Goal: Task Accomplishment & Management: Manage account settings

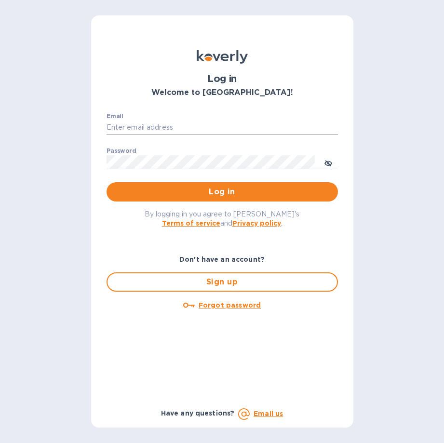
click at [141, 122] on input "Email" at bounding box center [223, 128] width 232 height 14
type input "[EMAIL_ADDRESS][DOMAIN_NAME]"
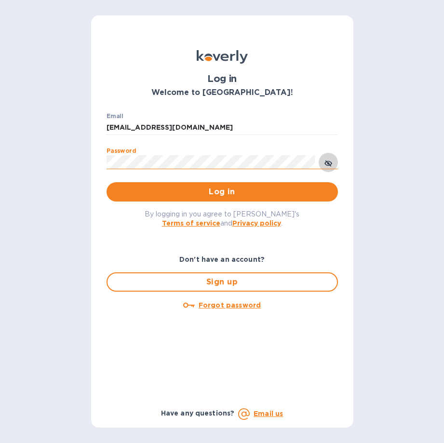
click at [329, 164] on icon "toggle password visibility" at bounding box center [328, 164] width 6 height 6
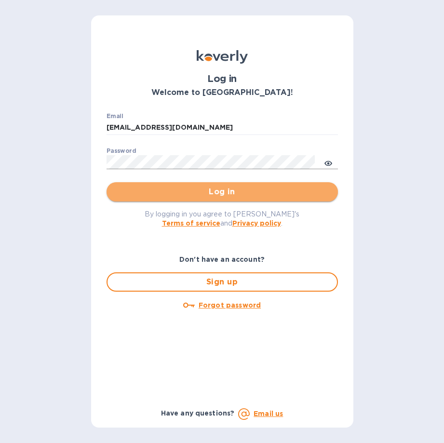
click at [235, 188] on span "Log in" at bounding box center [222, 192] width 216 height 12
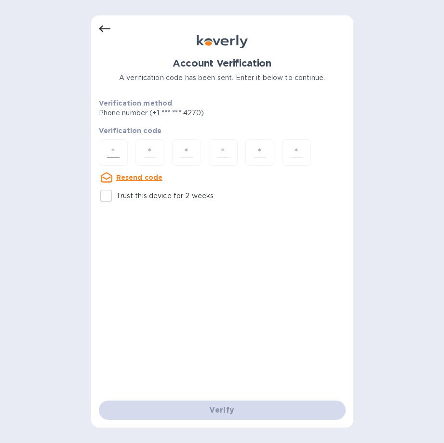
click at [117, 154] on input "number" at bounding box center [113, 153] width 20 height 18
type input "5"
type input "4"
type input "3"
type input "5"
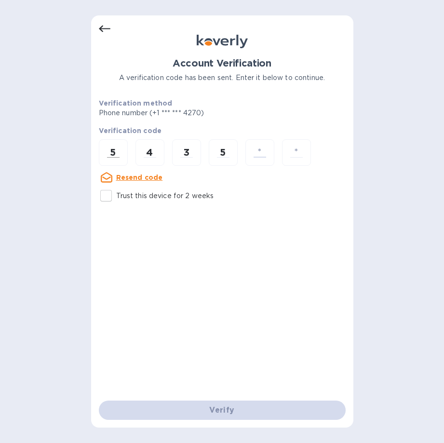
type input "3"
type input "5"
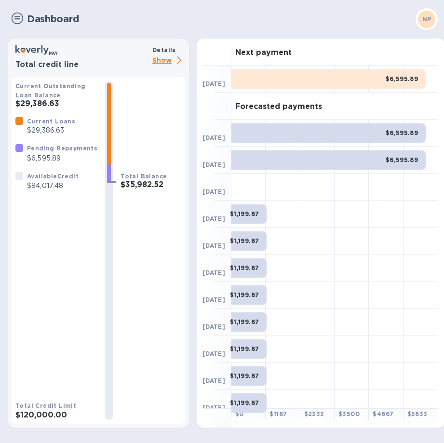
click at [162, 59] on p "Show" at bounding box center [168, 61] width 33 height 12
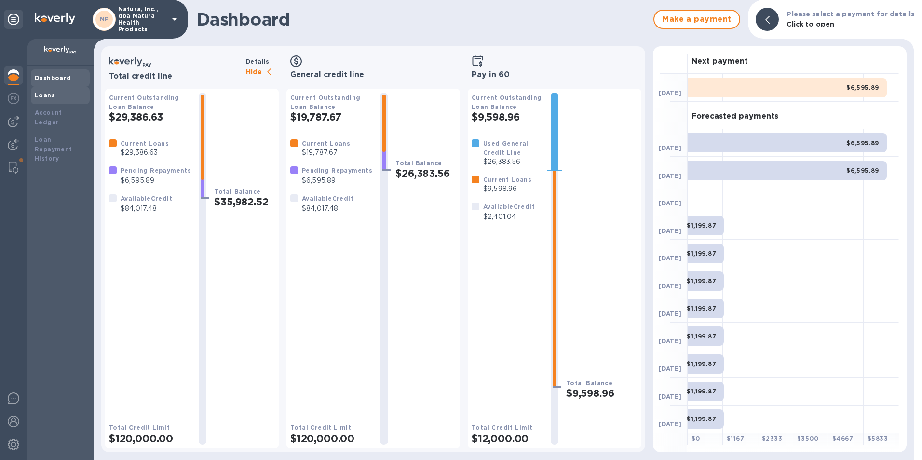
click at [47, 94] on b "Loans" at bounding box center [45, 95] width 20 height 7
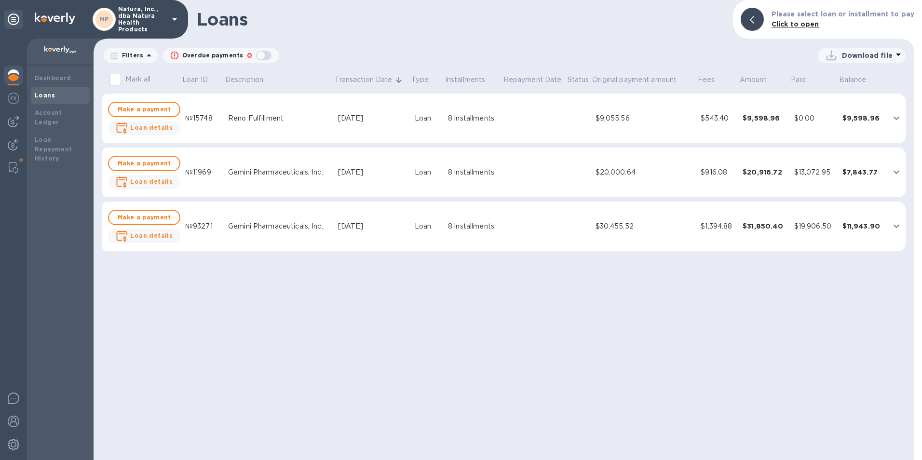
click at [254, 116] on div "Reno Fulfillment" at bounding box center [279, 118] width 102 height 10
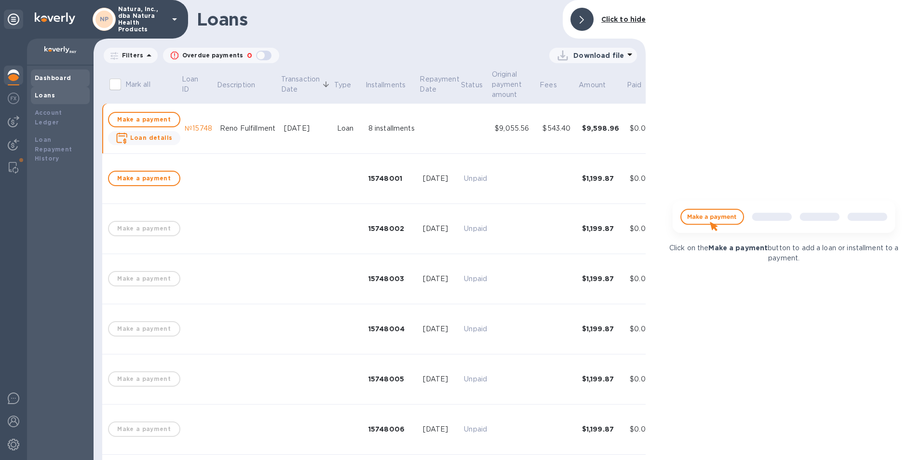
click at [51, 76] on b "Dashboard" at bounding box center [53, 77] width 37 height 7
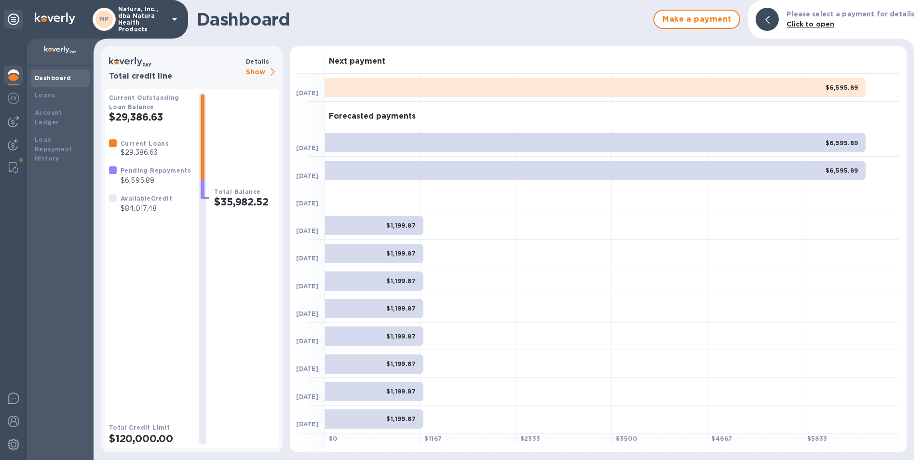
click at [60, 47] on img at bounding box center [60, 50] width 32 height 8
click at [162, 8] on div "NP Natura, Inc., dba Natura Health Products" at bounding box center [137, 19] width 88 height 27
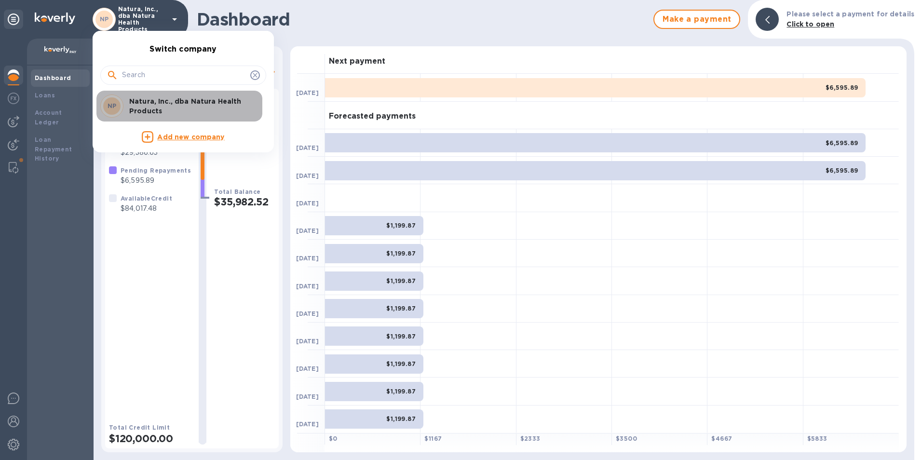
click at [173, 103] on p "Natura, Inc., dba Natura Health Products" at bounding box center [190, 105] width 122 height 19
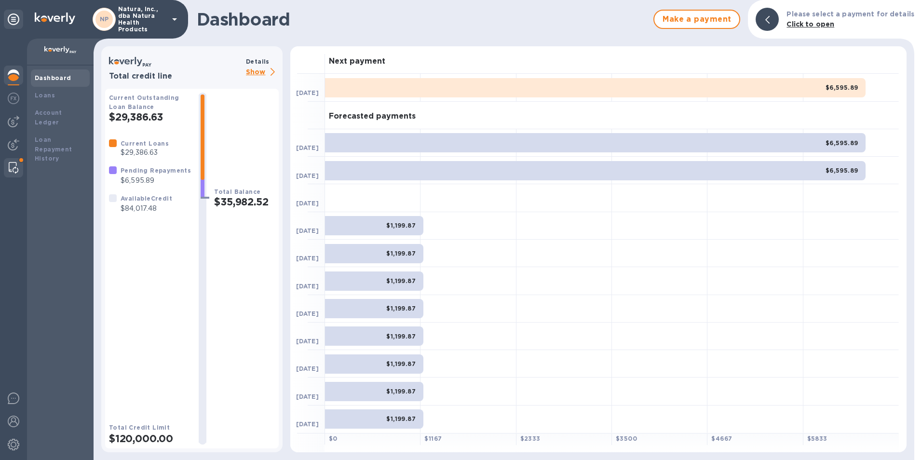
click at [11, 164] on img at bounding box center [14, 168] width 10 height 12
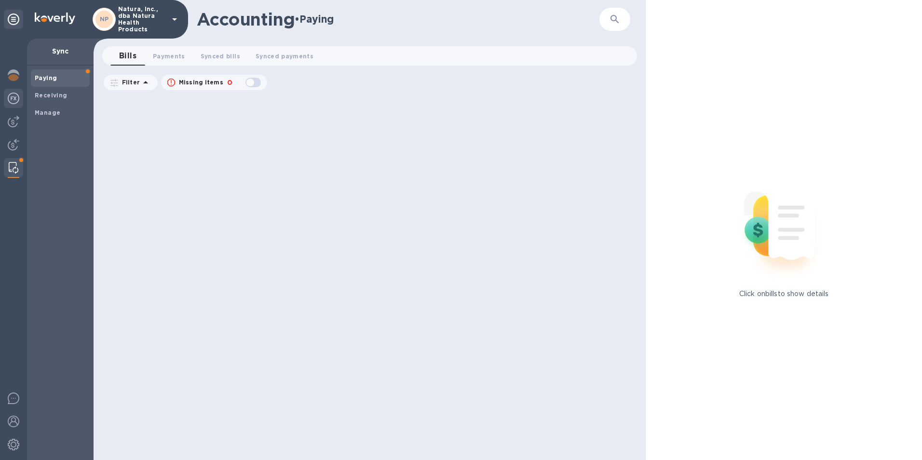
click at [14, 99] on img at bounding box center [14, 99] width 12 height 12
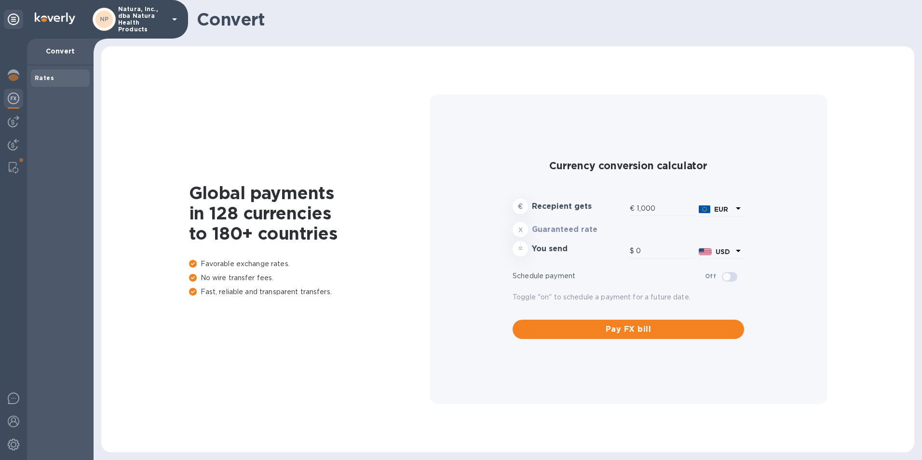
type input "1,170.63"
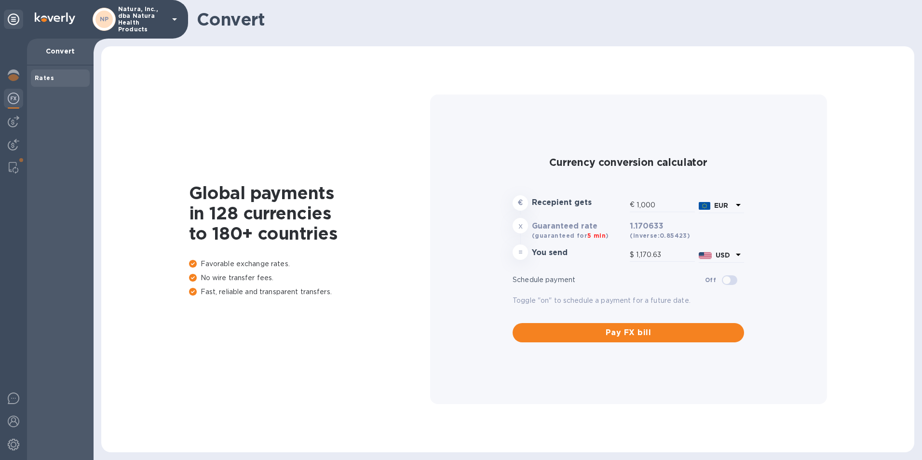
click at [45, 76] on b "Rates" at bounding box center [44, 77] width 19 height 7
click at [17, 71] on img at bounding box center [14, 75] width 12 height 12
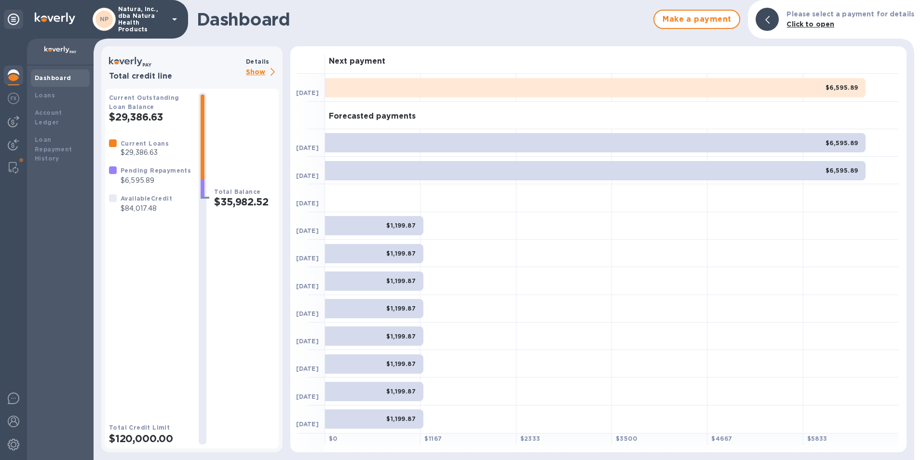
click at [259, 73] on p "Show" at bounding box center [262, 73] width 33 height 12
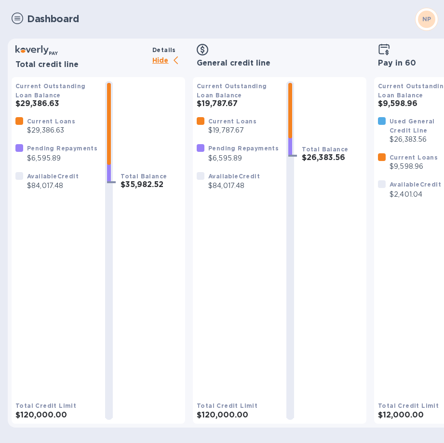
click at [418, 94] on b "Current Outstanding Loan Balance" at bounding box center [413, 90] width 70 height 16
click at [405, 98] on b "Current Outstanding Loan Balance" at bounding box center [413, 90] width 70 height 16
click at [399, 104] on h3 "$9,598.96" at bounding box center [413, 103] width 71 height 9
click at [399, 135] on p "$26,383.56" at bounding box center [420, 140] width 60 height 10
click at [409, 168] on p "$9,598.96" at bounding box center [414, 167] width 48 height 10
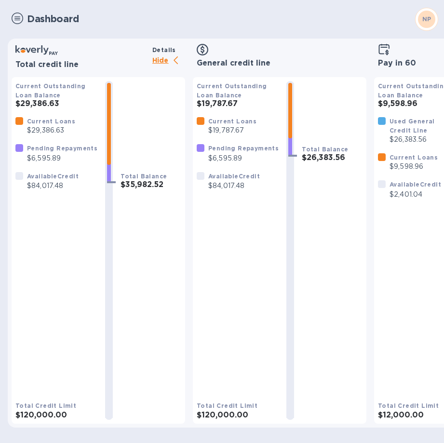
click at [409, 200] on div "Available Credit $2,401.04" at bounding box center [415, 189] width 55 height 24
click at [408, 402] on b "Total Credit Limit" at bounding box center [408, 405] width 61 height 7
click at [163, 62] on p "Hide" at bounding box center [168, 61] width 33 height 12
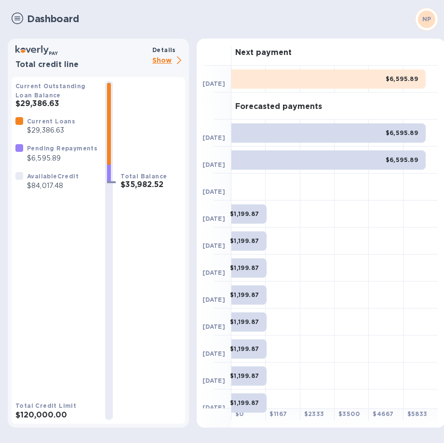
click at [162, 62] on p "Show" at bounding box center [168, 61] width 33 height 12
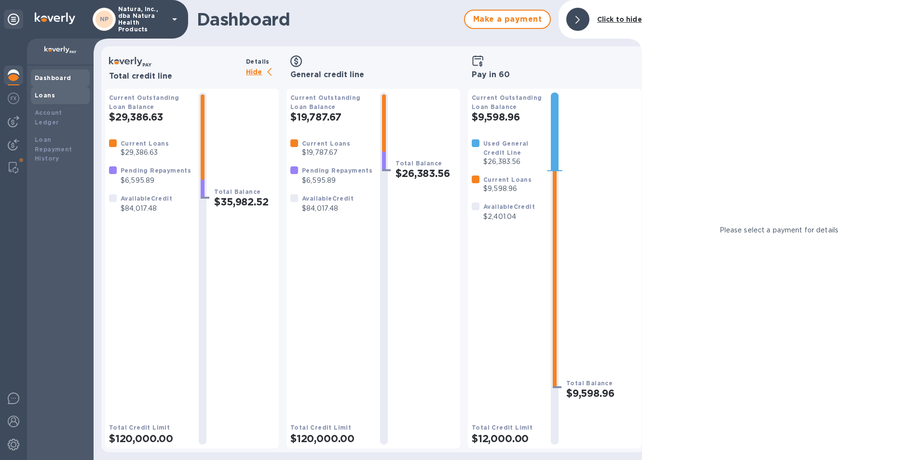
click at [41, 100] on div "Loans" at bounding box center [60, 96] width 51 height 10
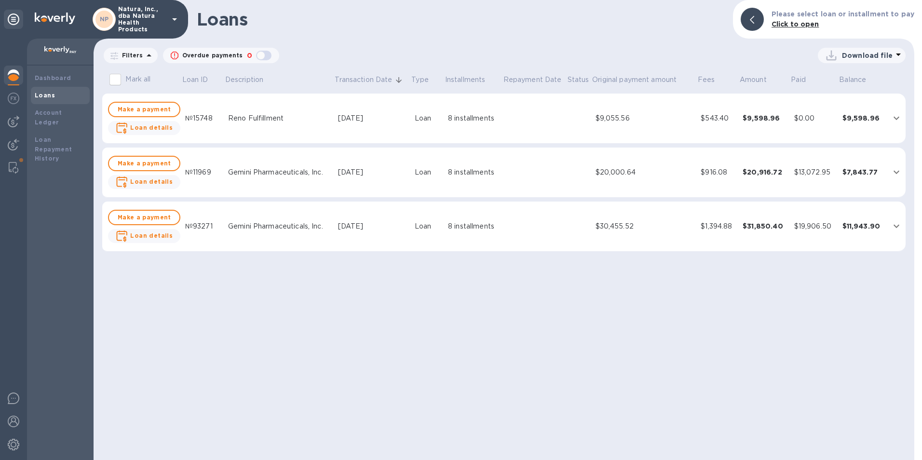
click at [875, 52] on p "Download file" at bounding box center [867, 56] width 51 height 10
click at [849, 106] on li "PDF file" at bounding box center [863, 105] width 66 height 27
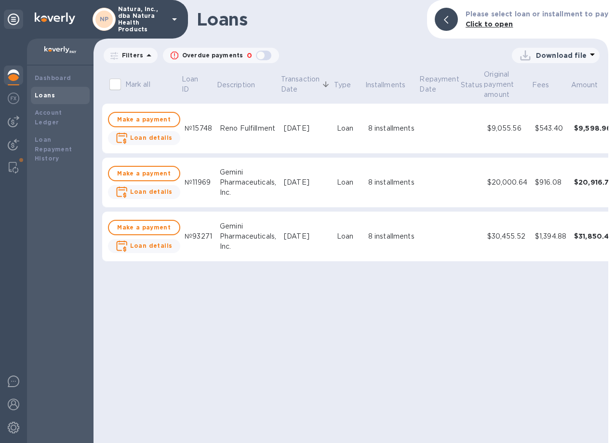
click at [490, 22] on b "Click to open" at bounding box center [490, 24] width 48 height 8
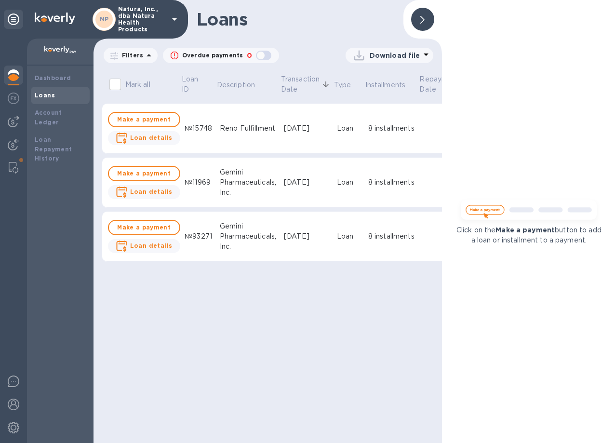
click at [255, 124] on div "Reno Fulfillment" at bounding box center [248, 128] width 56 height 10
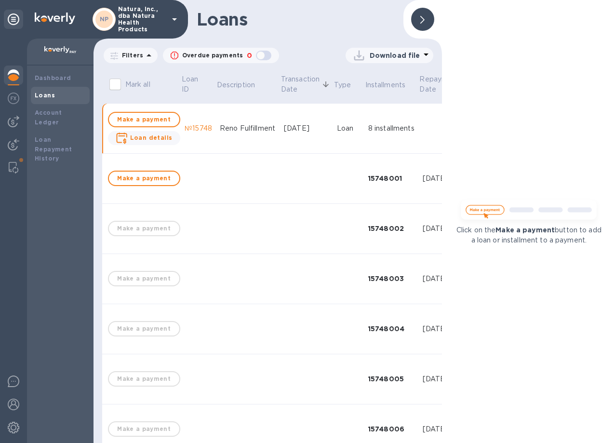
click at [423, 20] on icon at bounding box center [423, 20] width 4 height 8
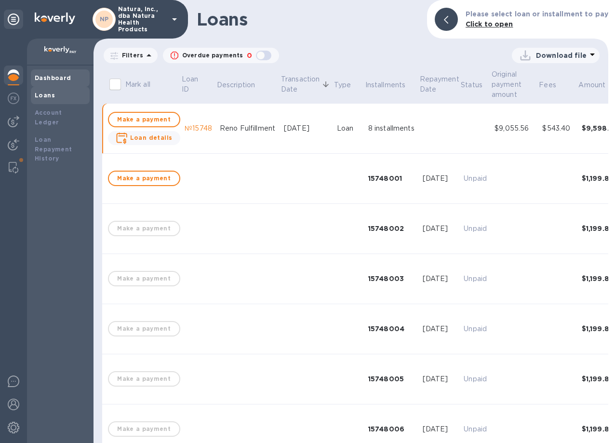
click at [41, 82] on div "Dashboard" at bounding box center [60, 78] width 51 height 10
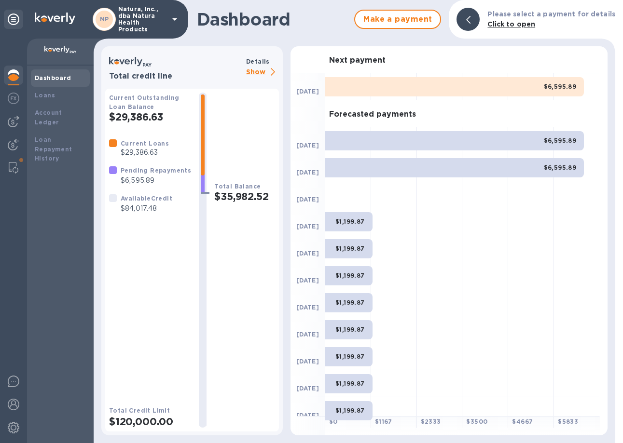
click at [51, 47] on img at bounding box center [60, 50] width 32 height 8
click at [60, 50] on img at bounding box center [60, 50] width 32 height 8
click at [16, 405] on img at bounding box center [14, 405] width 12 height 12
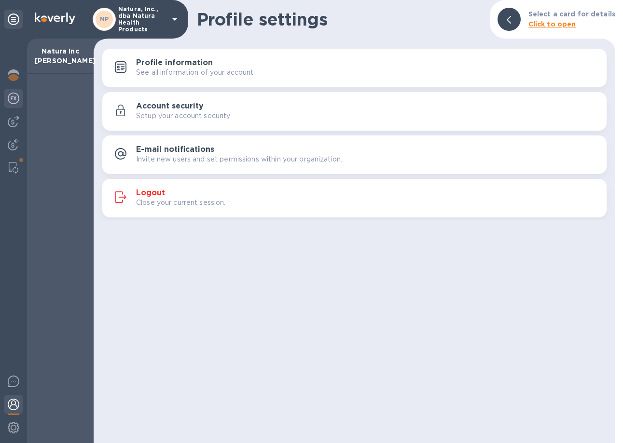
click at [15, 99] on img at bounding box center [14, 99] width 12 height 12
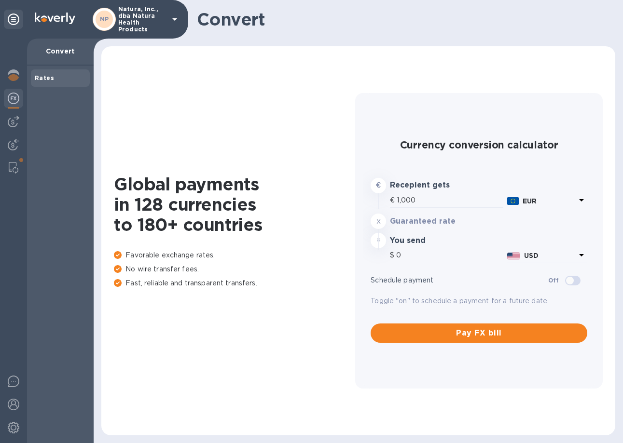
type input "1,170.03"
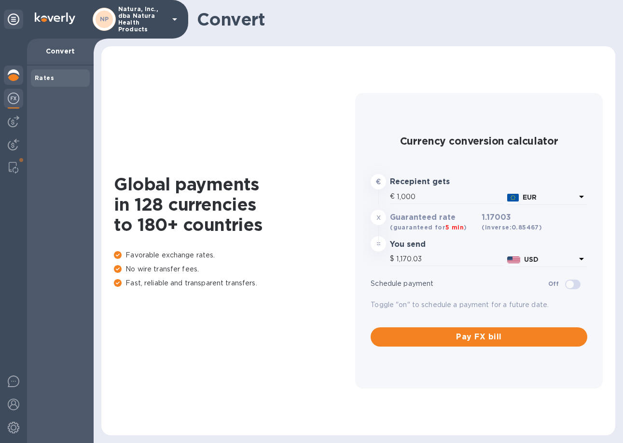
click at [14, 74] on img at bounding box center [14, 75] width 12 height 12
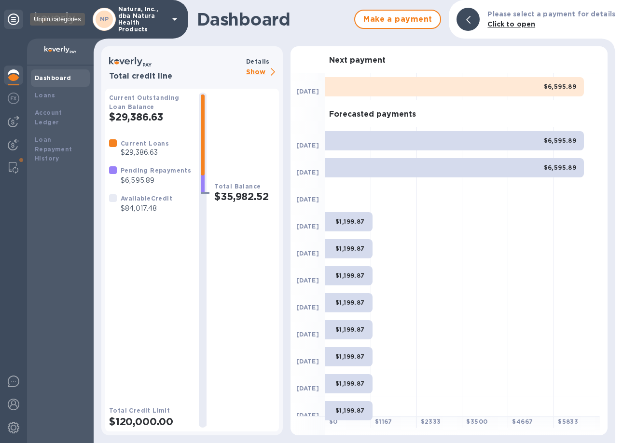
click at [12, 16] on icon at bounding box center [14, 20] width 12 height 12
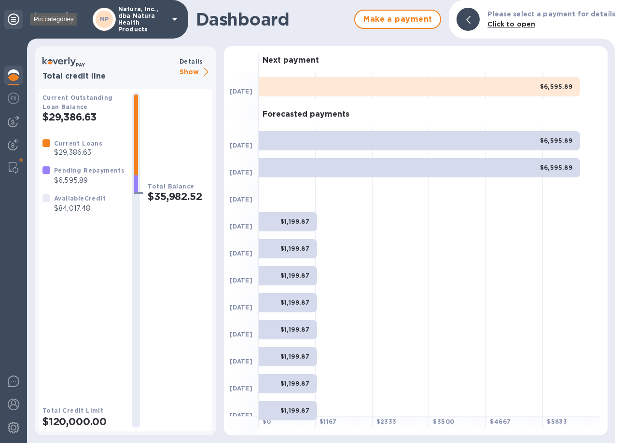
click at [16, 18] on icon at bounding box center [14, 20] width 12 height 12
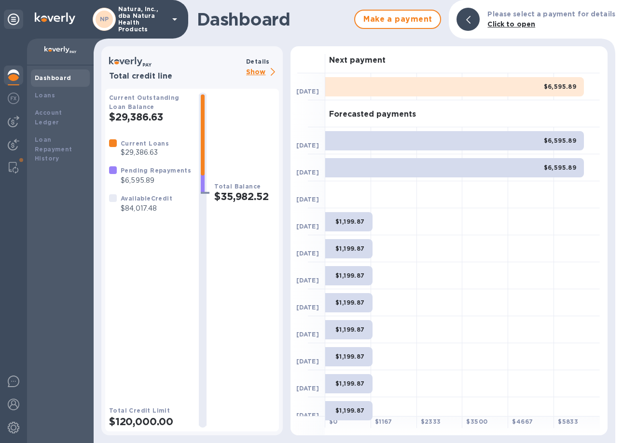
click at [71, 44] on div at bounding box center [60, 52] width 67 height 27
click at [65, 47] on img at bounding box center [60, 50] width 32 height 8
click at [64, 54] on p at bounding box center [60, 51] width 51 height 10
click at [171, 17] on icon at bounding box center [175, 20] width 12 height 12
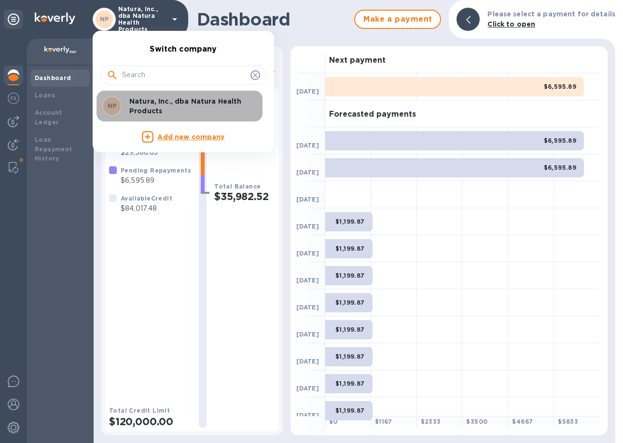
click at [158, 107] on p "Natura, Inc., dba Natura Health Products" at bounding box center [190, 105] width 122 height 19
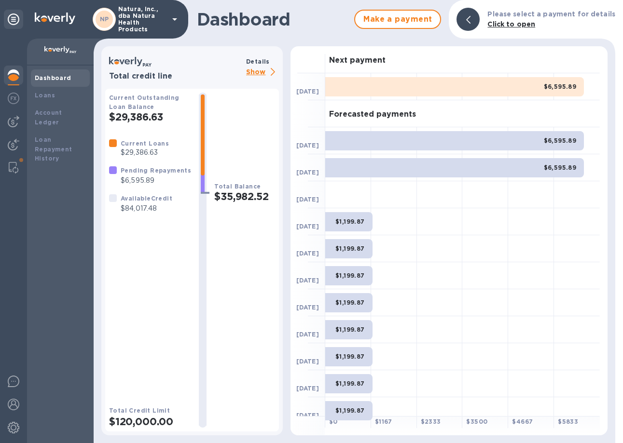
click at [59, 77] on b "Dashboard" at bounding box center [53, 77] width 37 height 7
click at [15, 18] on icon at bounding box center [14, 20] width 12 height 12
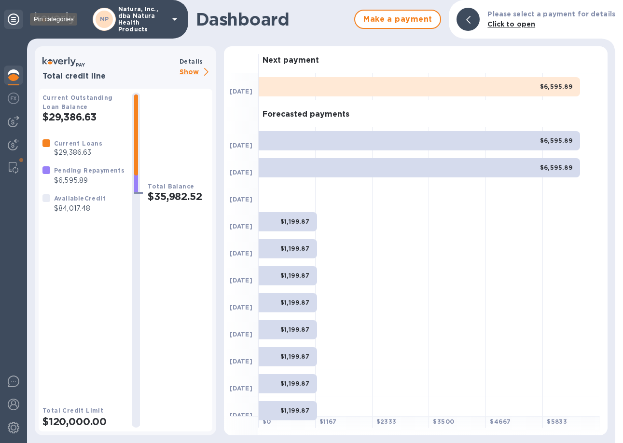
click at [15, 19] on icon at bounding box center [14, 20] width 12 height 12
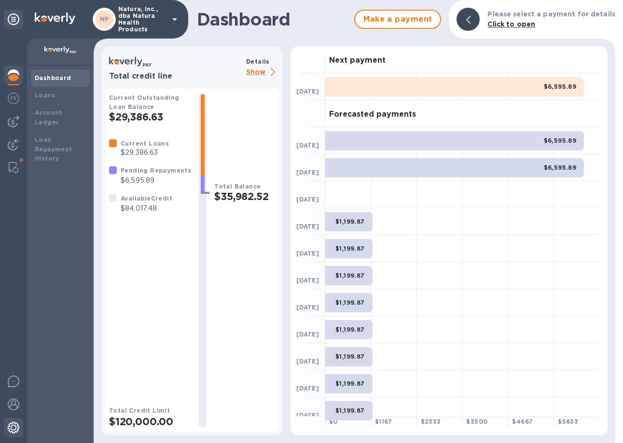
click at [14, 425] on img at bounding box center [14, 428] width 12 height 12
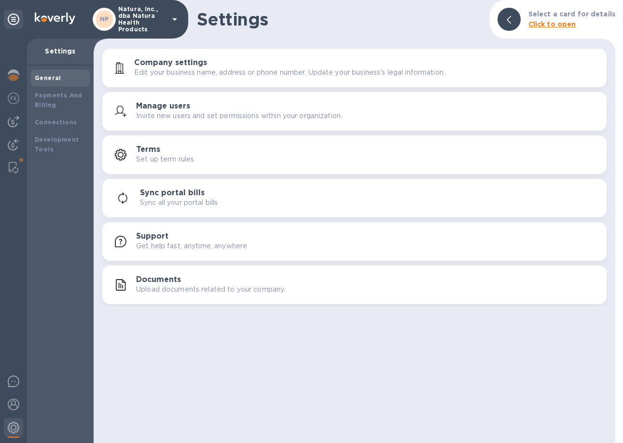
click at [204, 199] on p "Sync all your portal bills" at bounding box center [179, 203] width 78 height 10
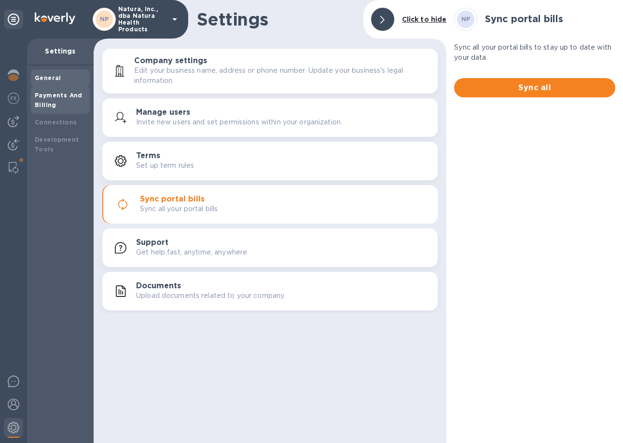
click at [51, 107] on b "Payments And Billing" at bounding box center [59, 100] width 48 height 17
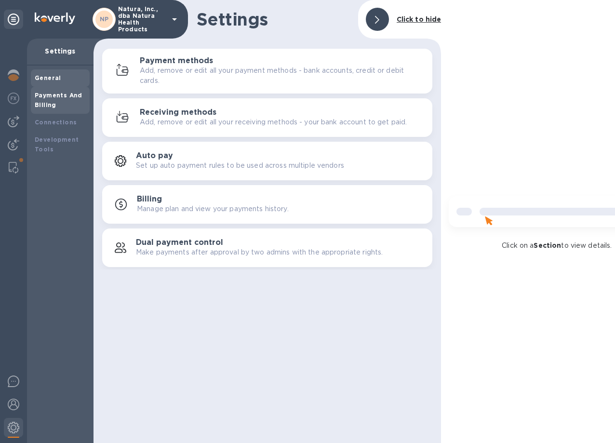
click at [54, 78] on b "General" at bounding box center [48, 77] width 27 height 7
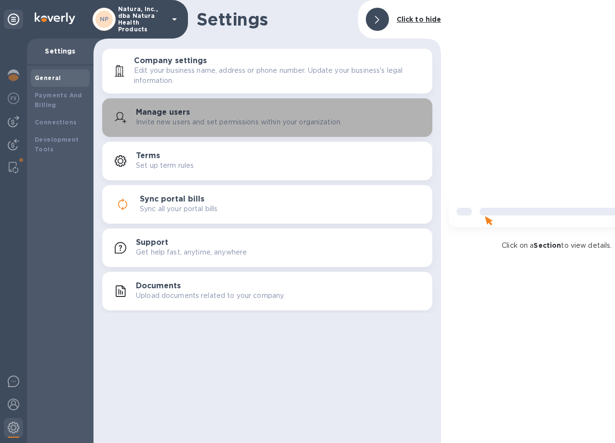
click at [187, 115] on h3 "Manage users" at bounding box center [163, 112] width 54 height 9
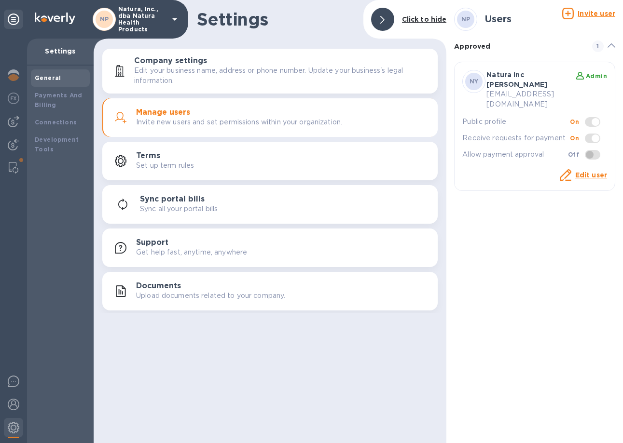
click at [594, 117] on span at bounding box center [592, 122] width 15 height 10
click at [587, 117] on span at bounding box center [592, 122] width 15 height 10
click at [588, 117] on span at bounding box center [592, 122] width 15 height 10
click at [498, 169] on div "NY Natura Inc [PERSON_NAME] Admin [EMAIL_ADDRESS][DOMAIN_NAME] Public profile O…" at bounding box center [534, 126] width 161 height 129
click at [495, 172] on div "NY Natura Inc [PERSON_NAME] Admin [EMAIL_ADDRESS][DOMAIN_NAME] Public profile O…" at bounding box center [534, 126] width 161 height 129
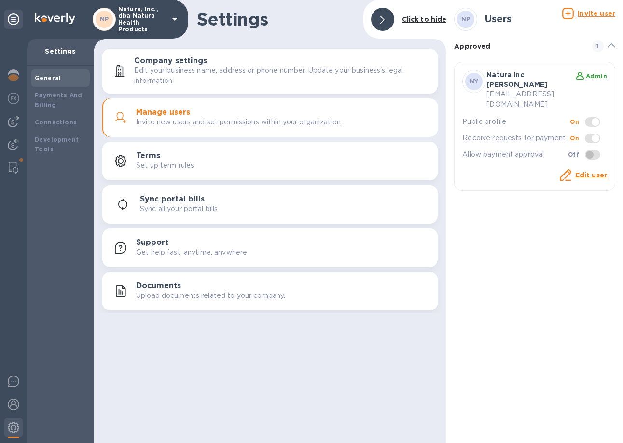
click at [597, 11] on u "Invite user" at bounding box center [596, 14] width 38 height 8
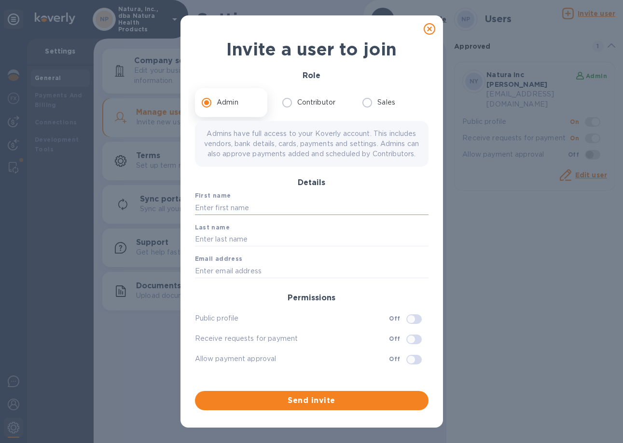
click at [241, 215] on input "text" at bounding box center [311, 208] width 233 height 14
type input "Pauleen"
click at [218, 246] on input "text" at bounding box center [311, 239] width 233 height 14
type input "[PERSON_NAME]"
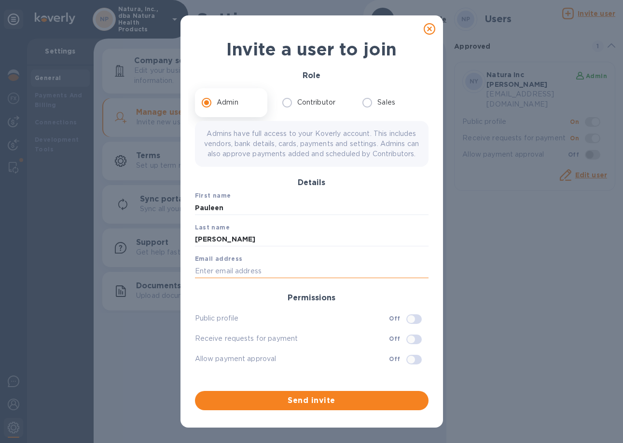
click at [208, 278] on input "text" at bounding box center [311, 271] width 233 height 14
type input "[EMAIL_ADDRESS][DOMAIN_NAME]"
click at [295, 361] on div "Allow payment approval Off" at bounding box center [311, 359] width 233 height 16
click at [408, 327] on input "checkbox" at bounding box center [410, 319] width 49 height 16
checkbox input "true"
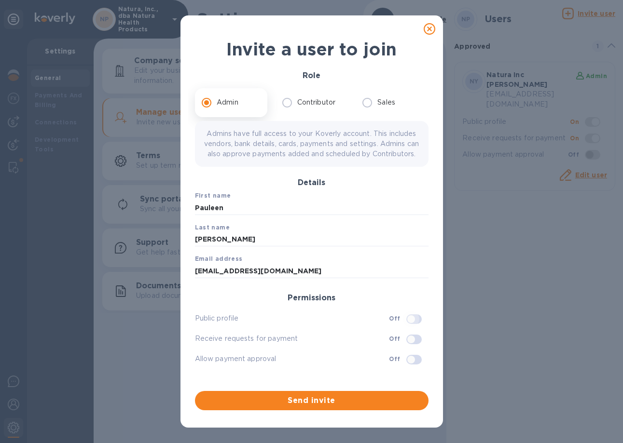
checkbox input "true"
click at [410, 368] on input "checkbox" at bounding box center [410, 360] width 49 height 16
checkbox input "true"
click at [403, 327] on input "checkbox" at bounding box center [416, 319] width 49 height 16
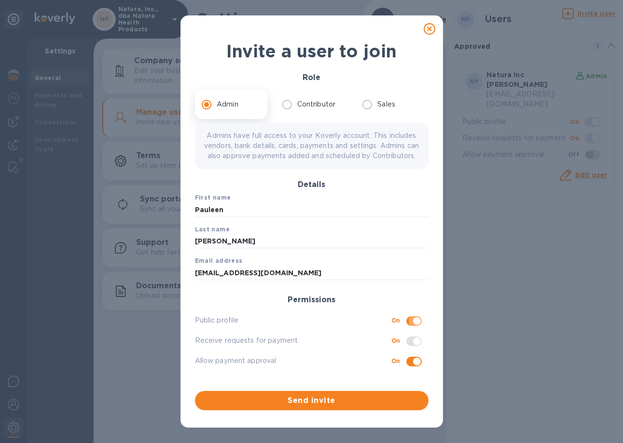
checkbox input "false"
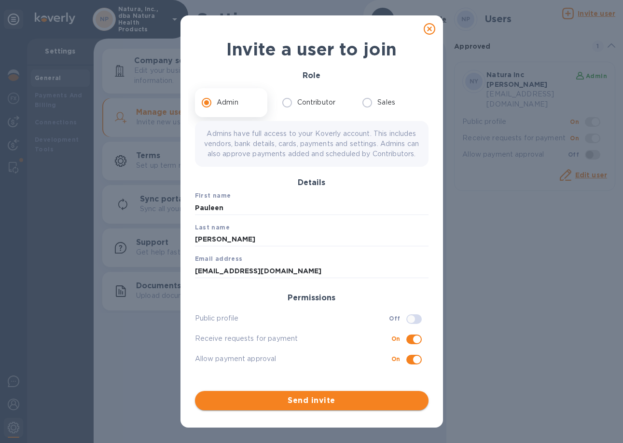
click at [348, 400] on span "Send invite" at bounding box center [312, 401] width 218 height 12
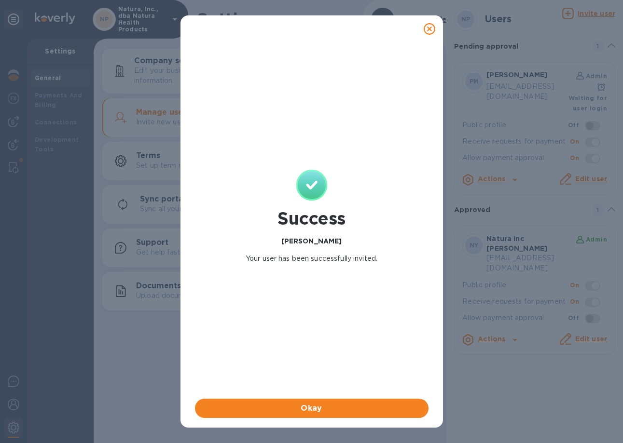
click at [434, 26] on icon at bounding box center [429, 29] width 12 height 12
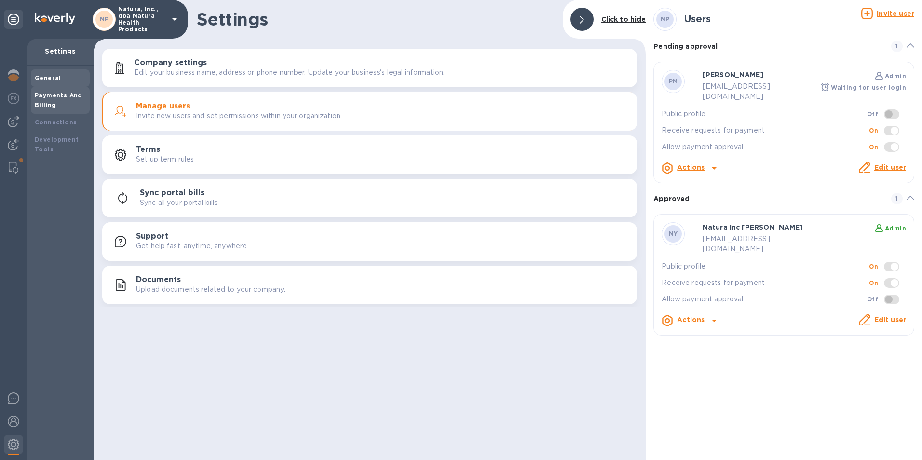
click at [68, 93] on b "Payments And Billing" at bounding box center [59, 100] width 48 height 17
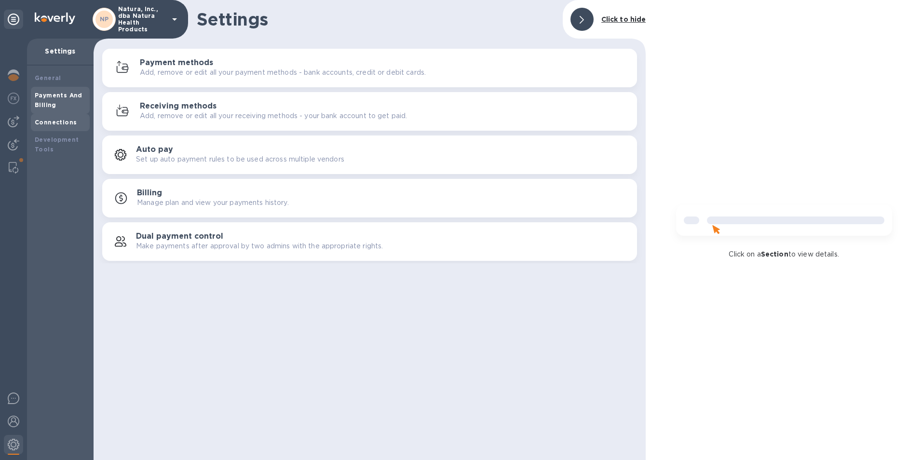
click at [68, 117] on div "Connections" at bounding box center [60, 122] width 59 height 17
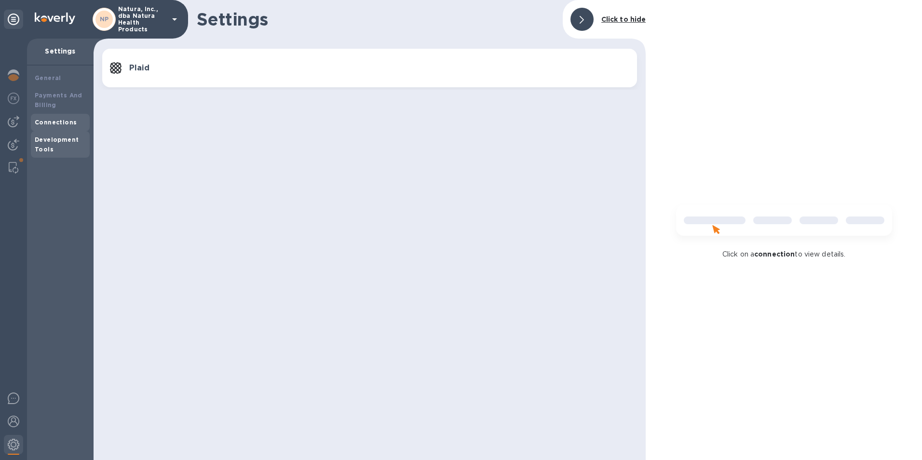
click at [55, 149] on div "Development Tools" at bounding box center [60, 144] width 51 height 19
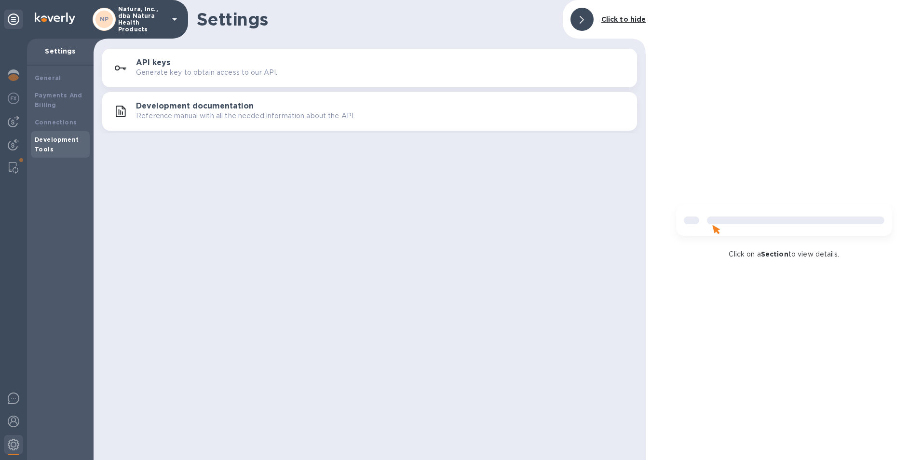
click at [52, 199] on div "General Payments And Billing Connections Development Tools" at bounding box center [60, 263] width 67 height 395
click at [8, 81] on div at bounding box center [13, 76] width 19 height 21
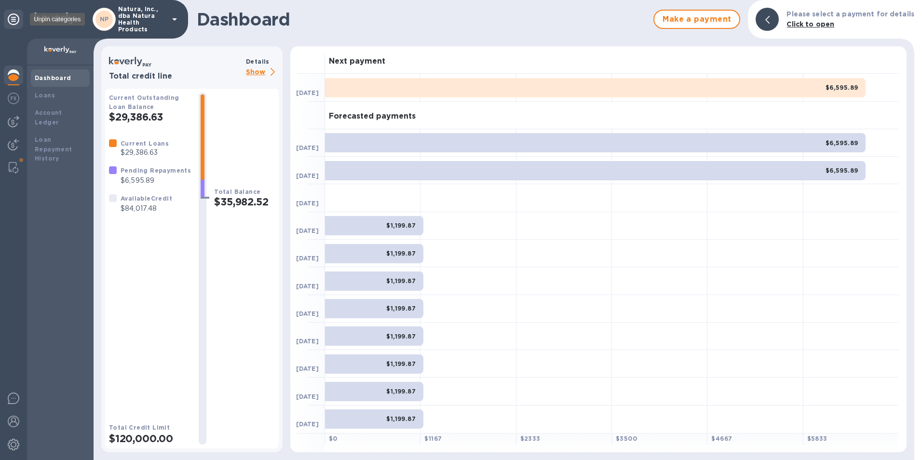
click at [13, 20] on icon at bounding box center [14, 20] width 12 height 12
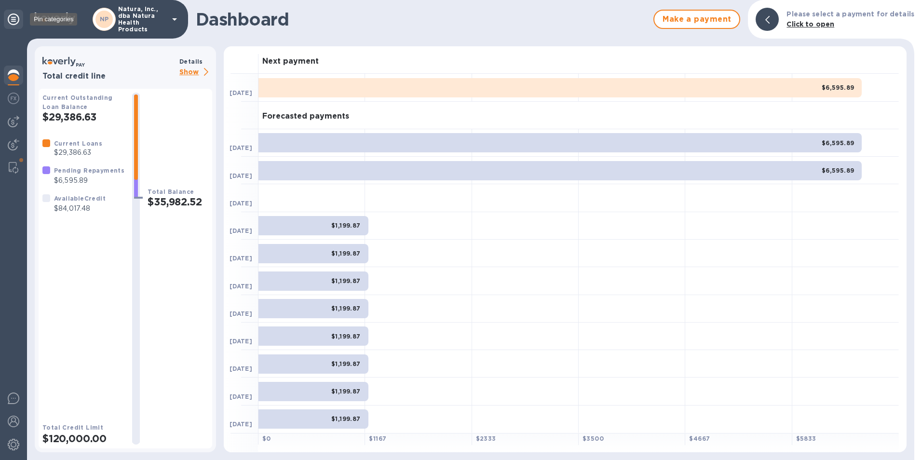
click at [13, 20] on icon at bounding box center [14, 20] width 12 height 12
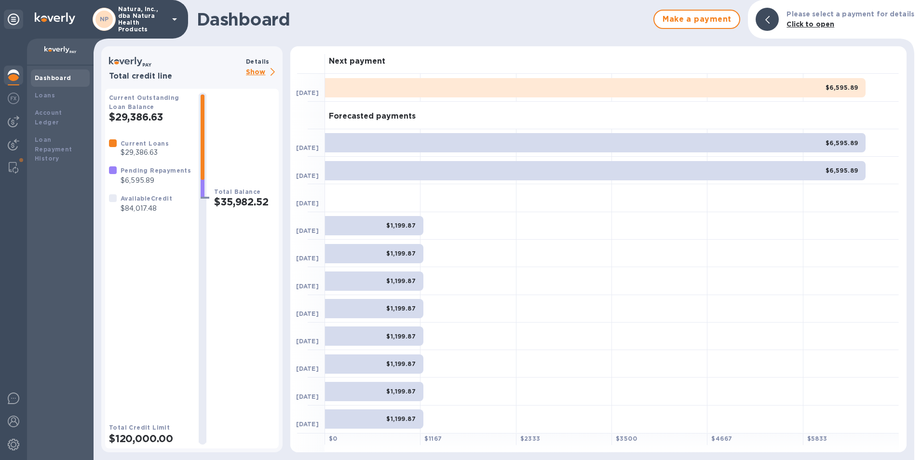
click at [16, 74] on img at bounding box center [14, 75] width 12 height 12
click at [64, 75] on b "Dashboard" at bounding box center [53, 77] width 37 height 7
click at [271, 75] on icon at bounding box center [273, 72] width 4 height 8
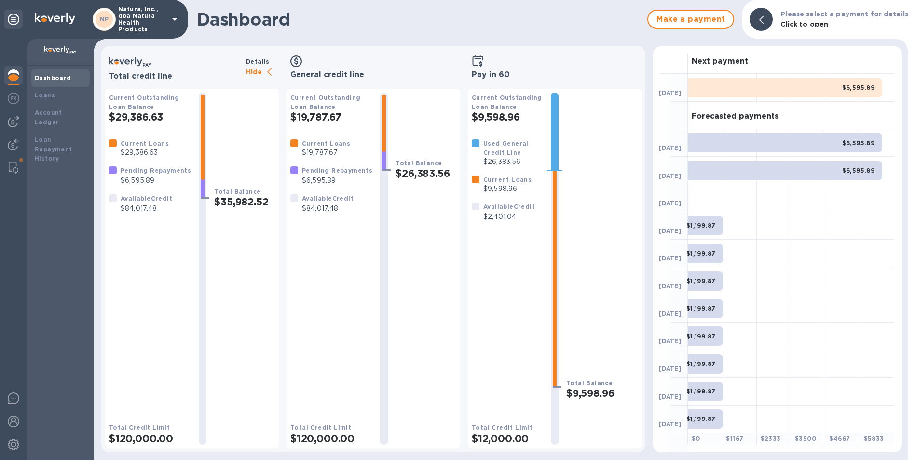
click at [518, 22] on h1 "Dashboard" at bounding box center [420, 19] width 446 height 20
click at [171, 17] on icon at bounding box center [175, 20] width 12 height 12
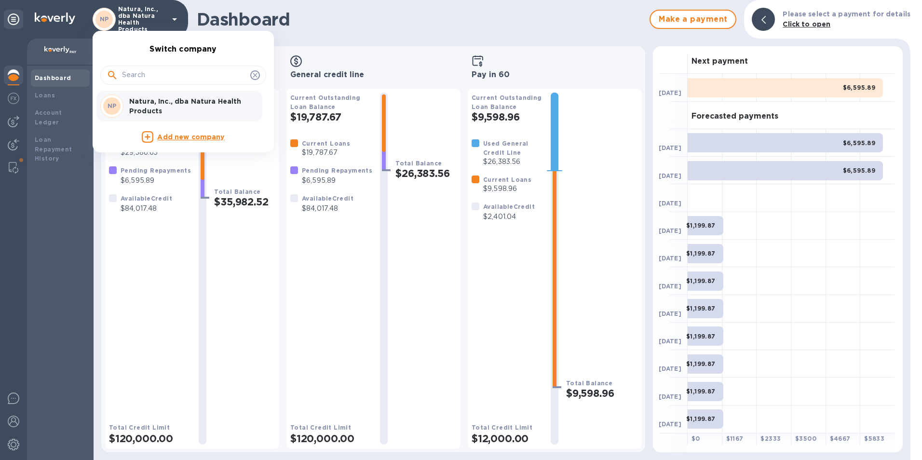
click at [142, 71] on input "text" at bounding box center [184, 75] width 124 height 14
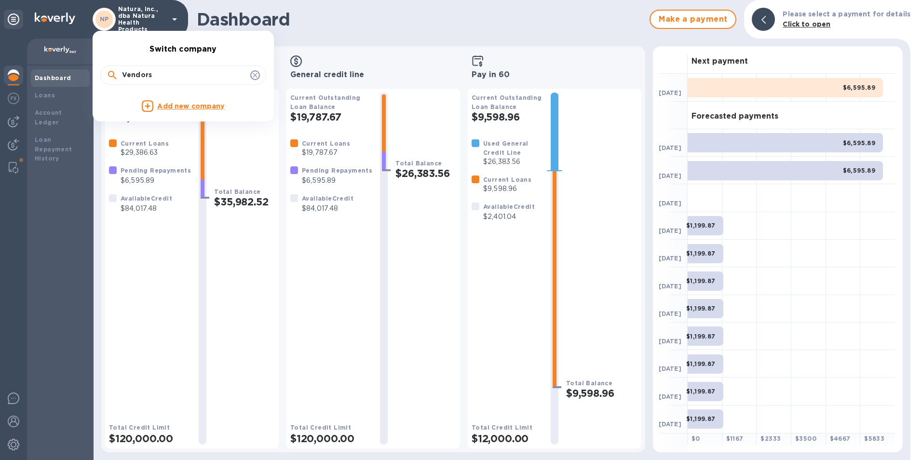
type input "Vendors"
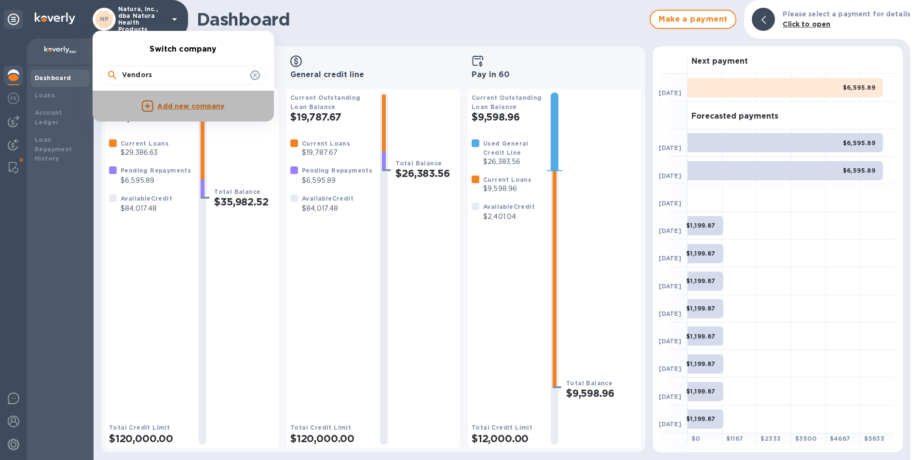
click at [194, 106] on p "Add new company" at bounding box center [190, 106] width 67 height 11
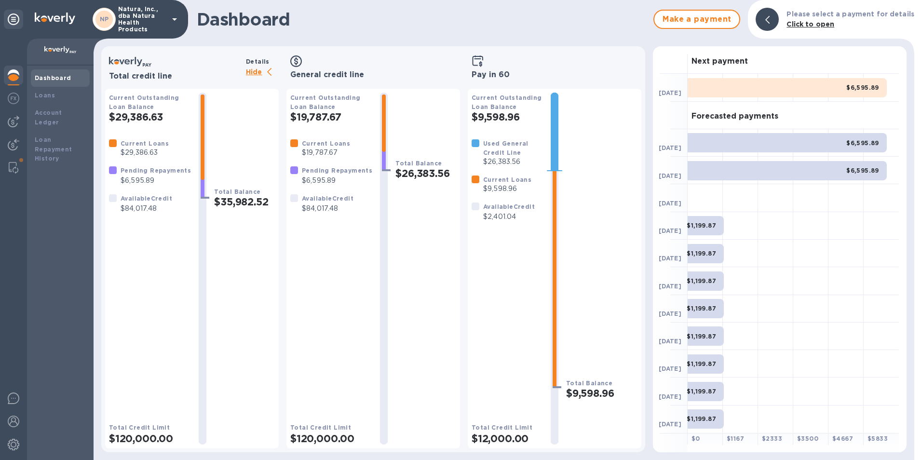
click at [16, 77] on img at bounding box center [14, 75] width 12 height 12
click at [53, 53] on img at bounding box center [60, 50] width 32 height 8
click at [61, 47] on img at bounding box center [60, 50] width 32 height 8
click at [347, 76] on h3 "General credit line" at bounding box center [373, 74] width 166 height 9
click at [257, 54] on div "Total credit line Details Hide" at bounding box center [192, 67] width 174 height 27
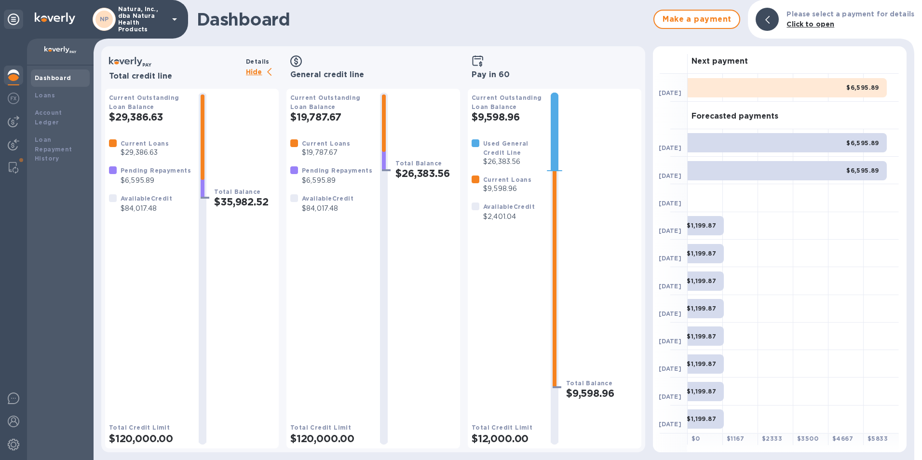
click at [256, 68] on p "Hide" at bounding box center [262, 73] width 33 height 12
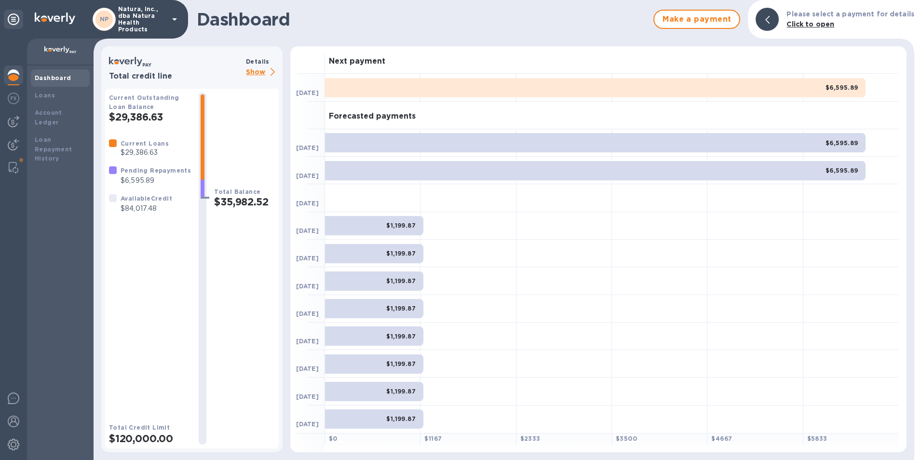
click at [258, 73] on p "Show" at bounding box center [262, 73] width 33 height 12
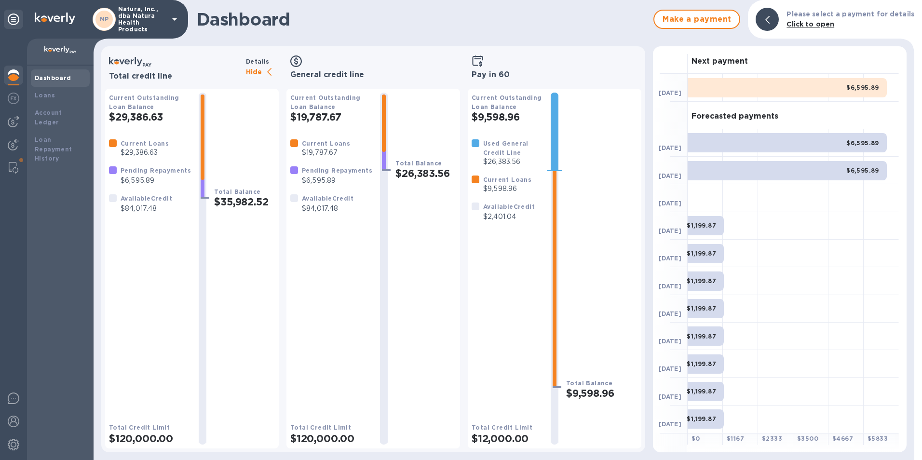
click at [150, 19] on p "Natura, Inc., dba Natura Health Products" at bounding box center [142, 19] width 48 height 27
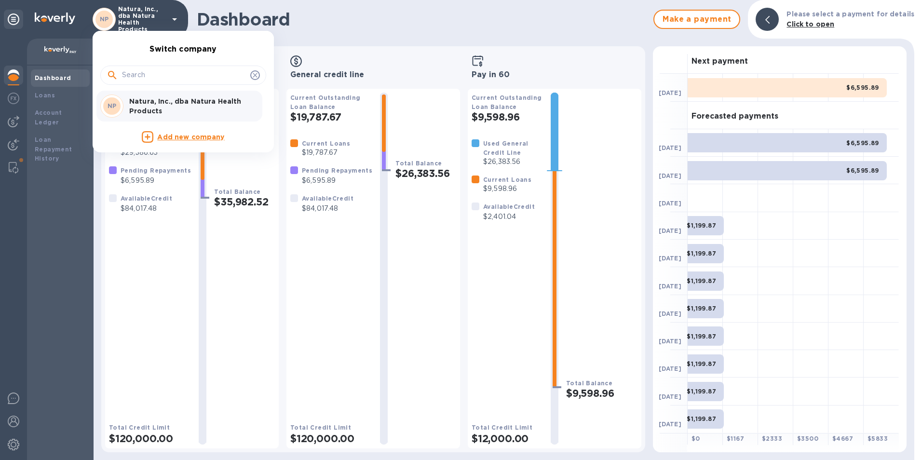
click at [143, 73] on input "text" at bounding box center [184, 75] width 124 height 14
type input "v"
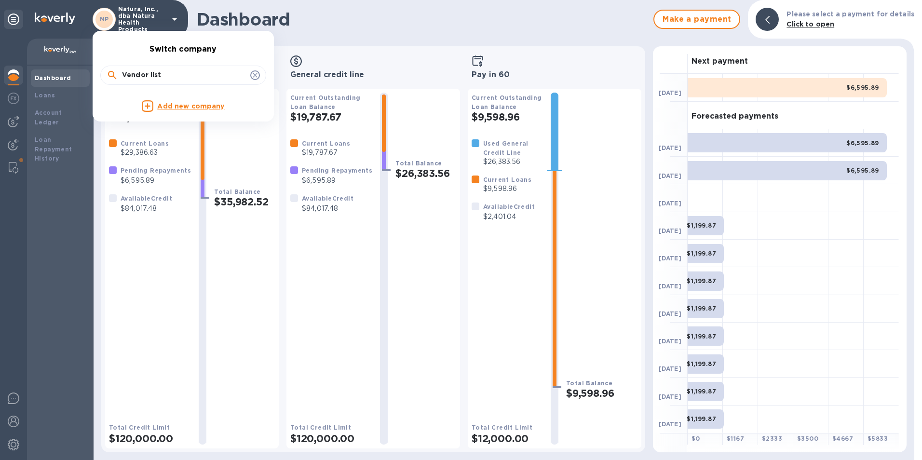
type input "Vendor list"
click at [254, 77] on icon at bounding box center [255, 75] width 8 height 8
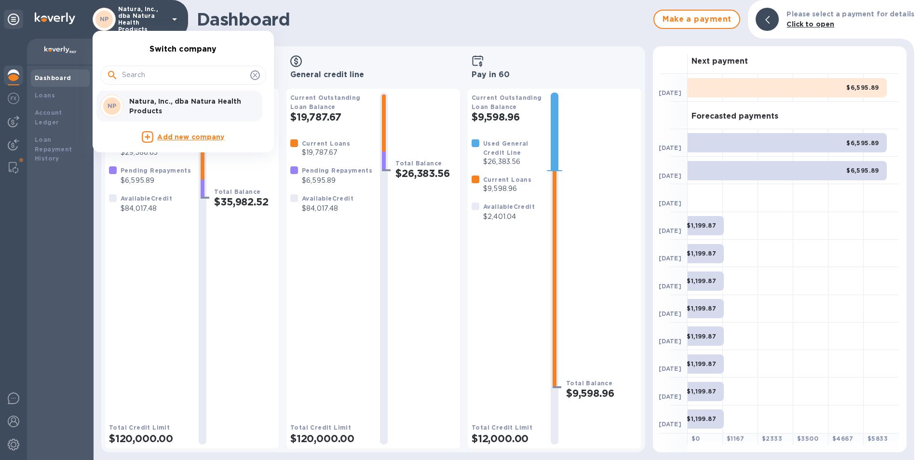
click at [64, 218] on div at bounding box center [461, 230] width 922 height 460
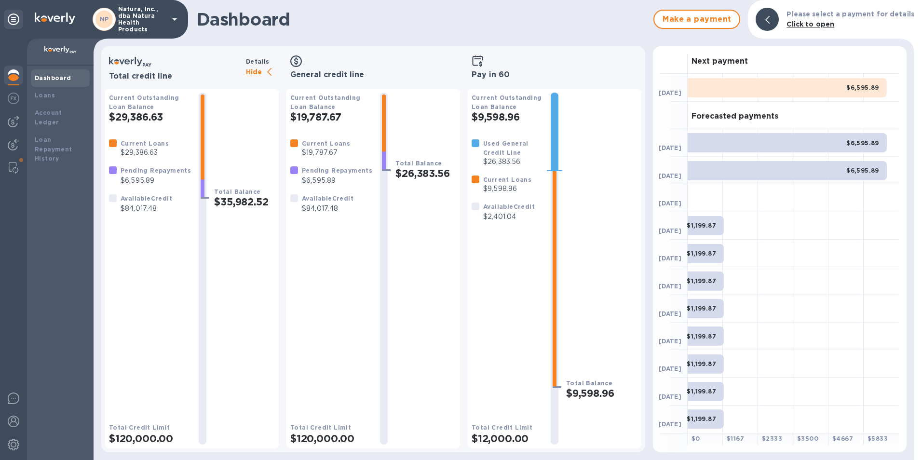
click at [135, 21] on p "Natura, Inc., dba Natura Health Products" at bounding box center [142, 19] width 48 height 27
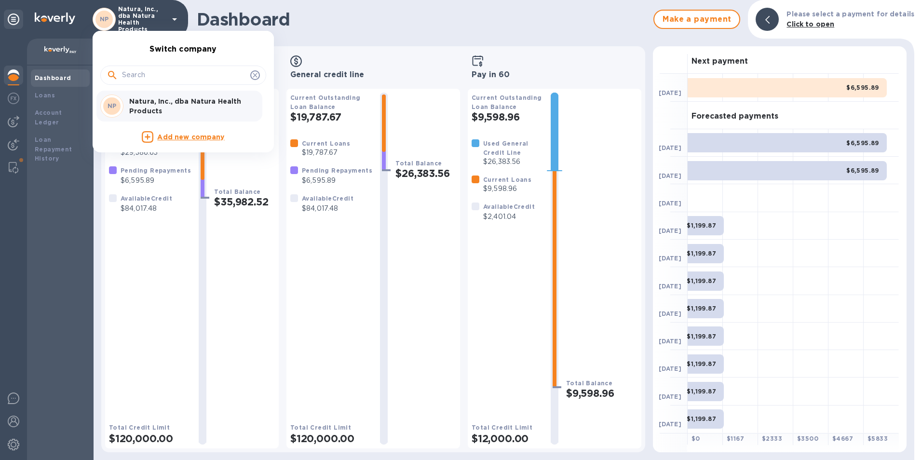
click at [138, 78] on input "text" at bounding box center [184, 75] width 124 height 14
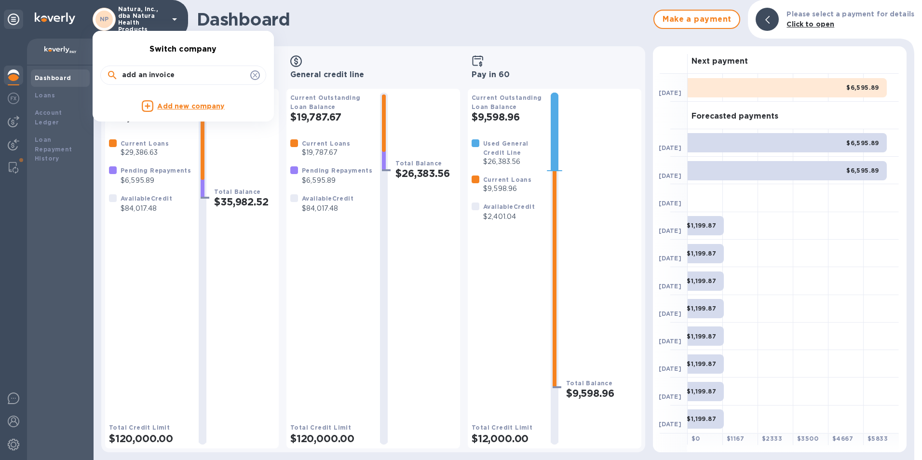
type input "add an invoice"
click at [69, 214] on div at bounding box center [461, 230] width 922 height 460
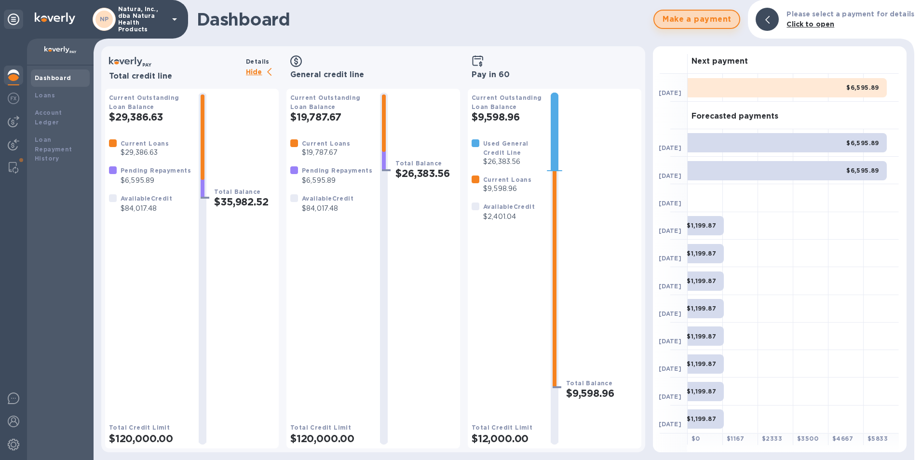
click at [622, 18] on span "Make a payment" at bounding box center [696, 20] width 69 height 12
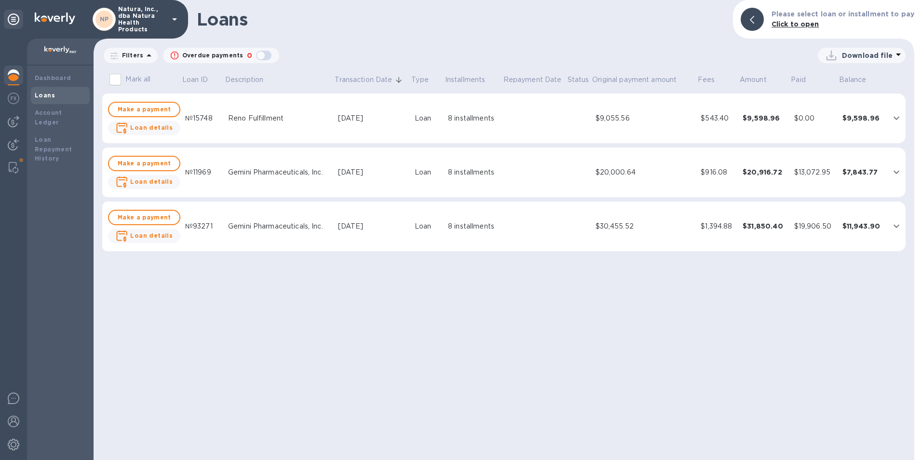
click at [424, 37] on div "Loans Please select loan or installment to pay Click to open" at bounding box center [504, 19] width 821 height 39
click at [15, 394] on img at bounding box center [14, 399] width 12 height 12
click at [13, 166] on img at bounding box center [14, 168] width 10 height 12
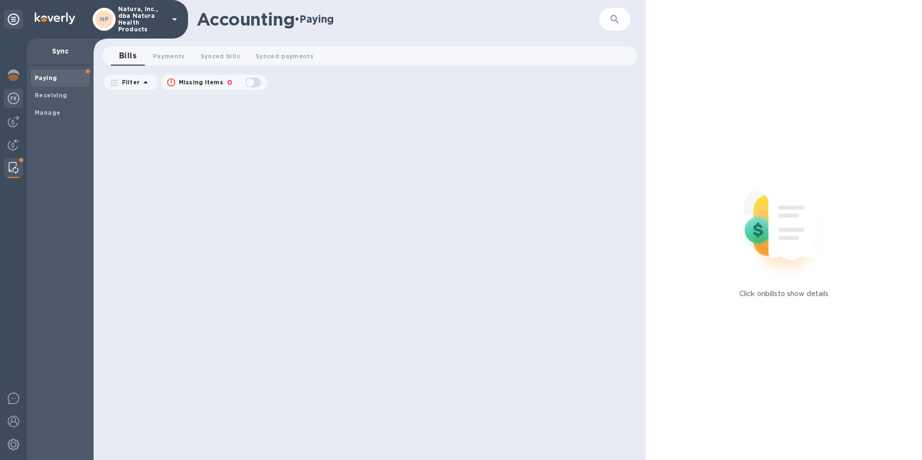
click at [14, 100] on img at bounding box center [14, 99] width 12 height 12
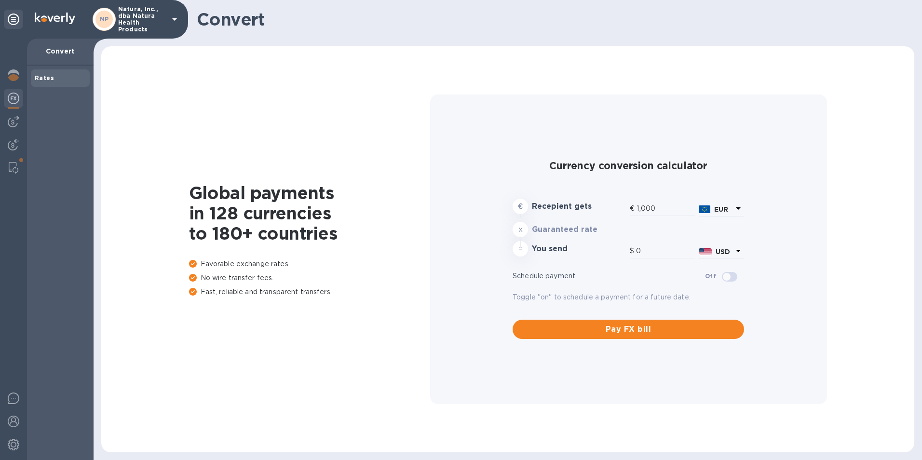
type input "1,170.23"
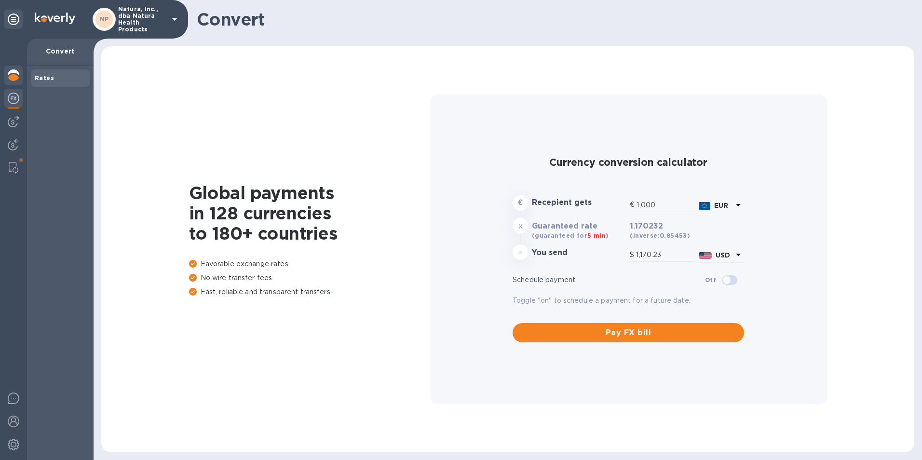
click at [13, 76] on img at bounding box center [14, 75] width 12 height 12
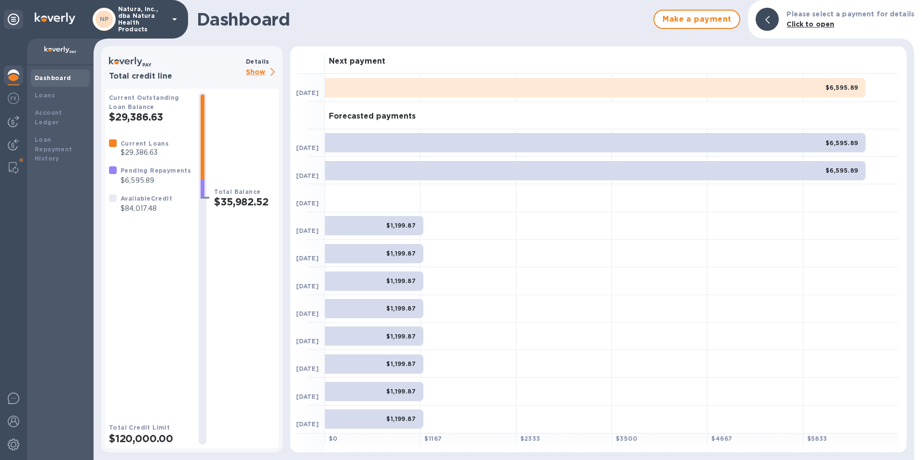
click at [263, 10] on h1 "Dashboard" at bounding box center [423, 19] width 452 height 20
